Goal: Transaction & Acquisition: Purchase product/service

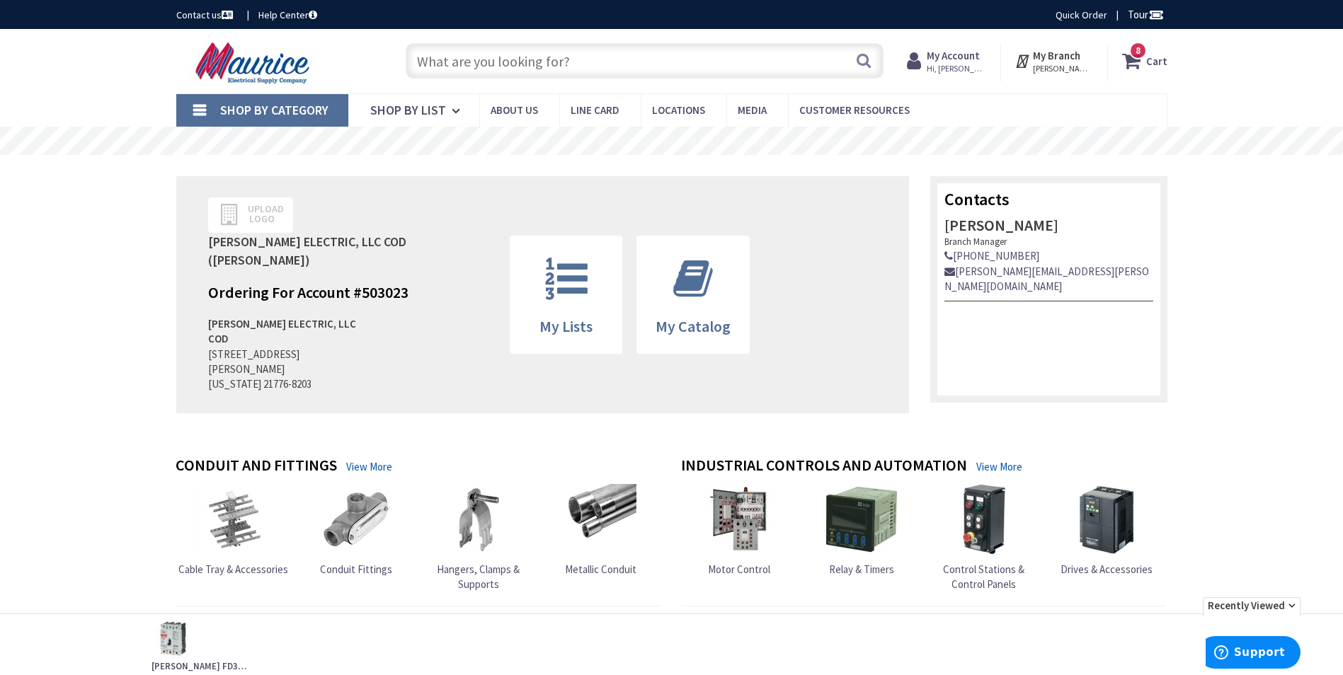
click at [480, 56] on input "text" at bounding box center [645, 60] width 478 height 35
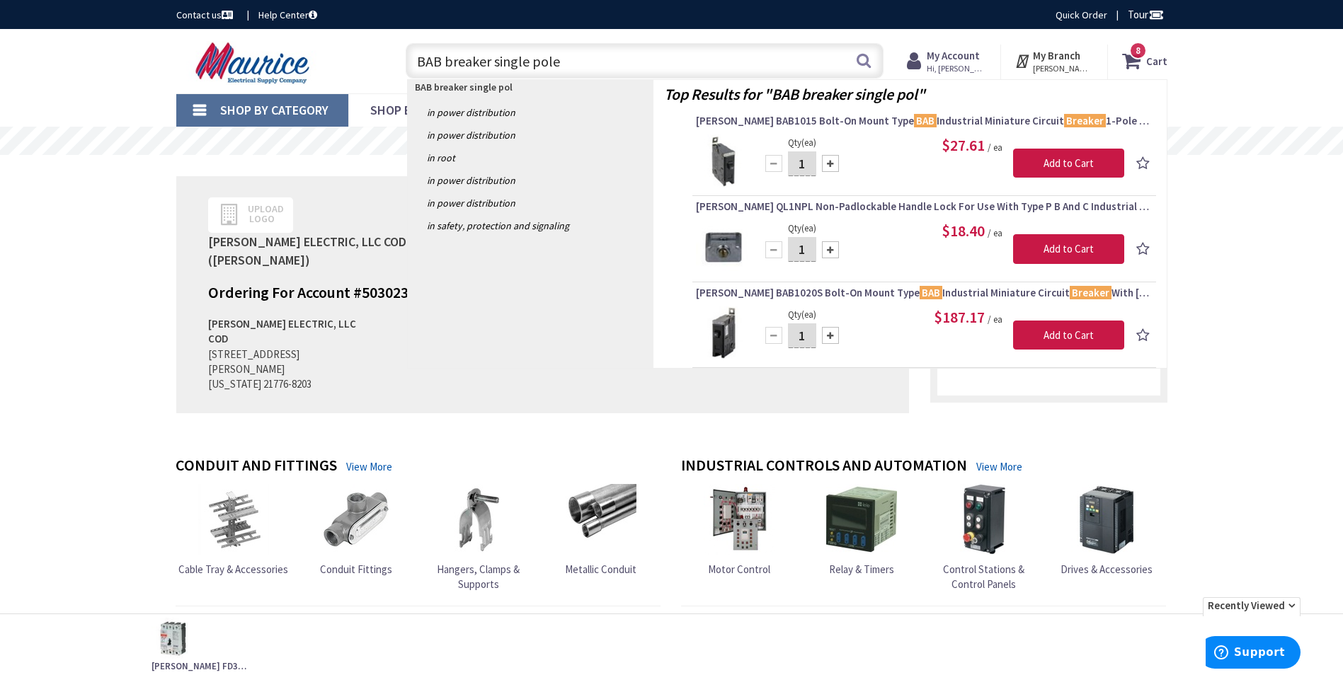
type input "BAB breaker single pole"
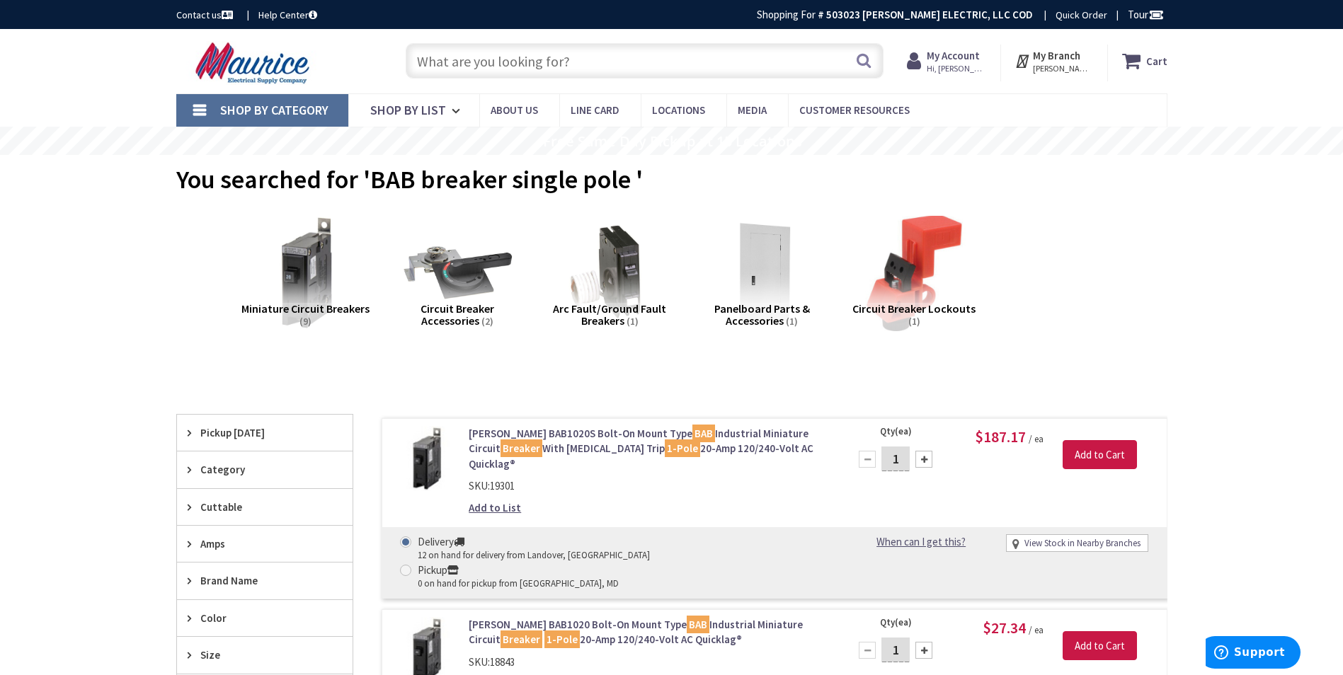
click at [684, 441] on link "Eaton BAB1020S Bolt-On Mount Type BAB Industrial Miniature Circuit Breaker With…" at bounding box center [649, 448] width 360 height 45
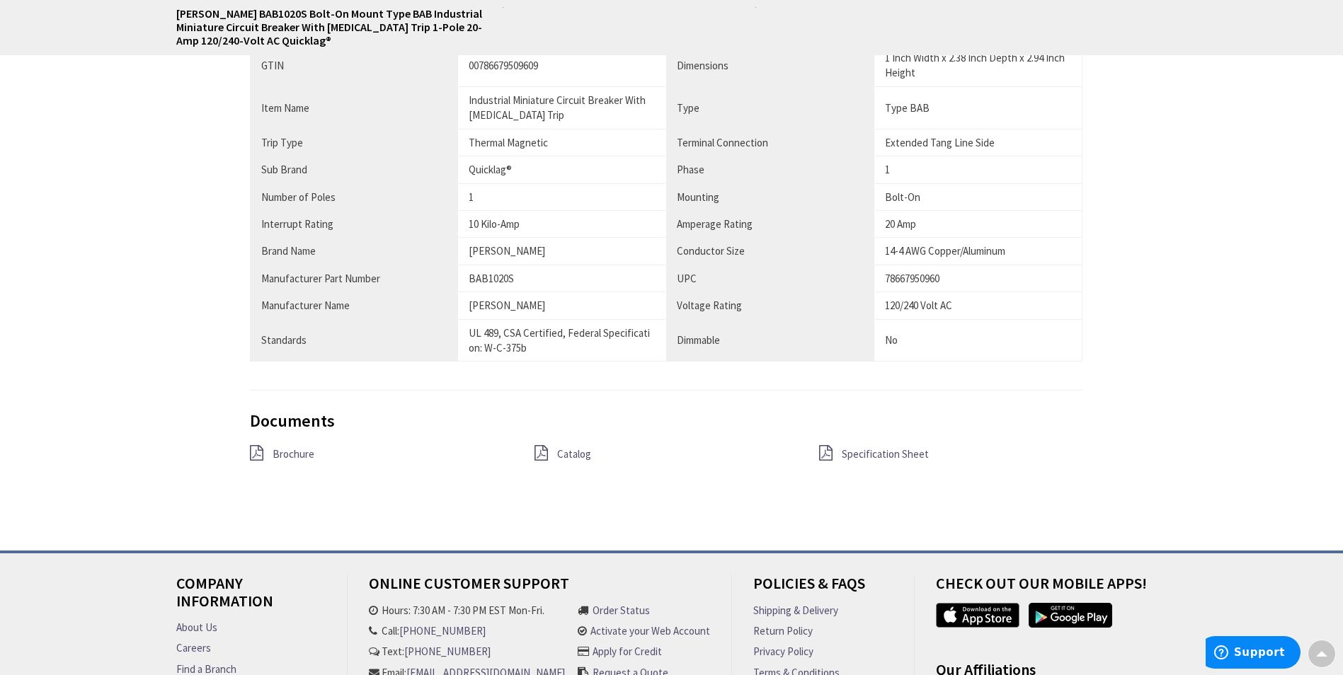
scroll to position [920, 0]
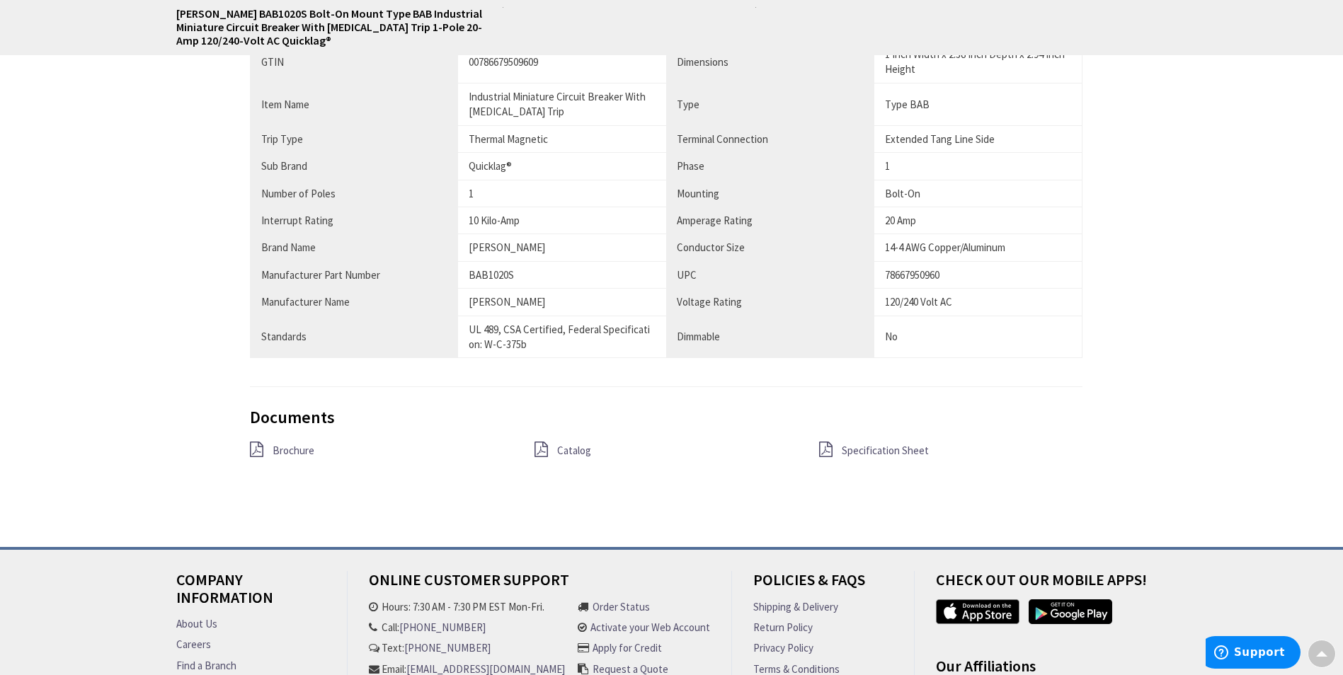
click at [881, 455] on span "Specification Sheet" at bounding box center [885, 450] width 87 height 13
